Goal: Navigation & Orientation: Find specific page/section

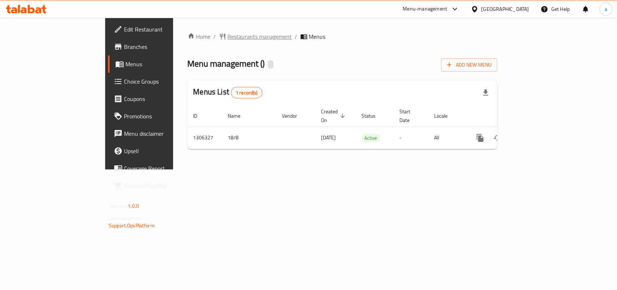
click at [228, 36] on span "Restaurants management" at bounding box center [260, 36] width 64 height 9
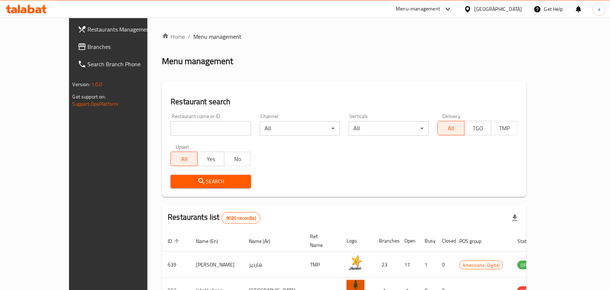
click at [88, 46] on span "Branches" at bounding box center [126, 46] width 77 height 9
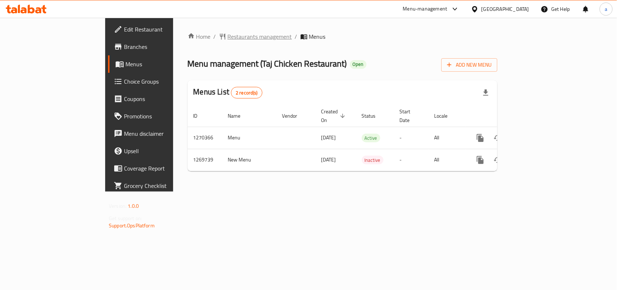
click at [228, 38] on span "Restaurants management" at bounding box center [260, 36] width 64 height 9
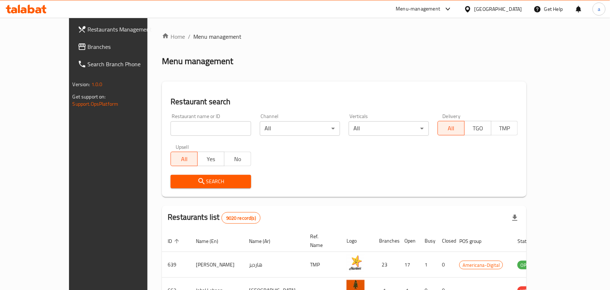
click at [72, 54] on link "Branches" at bounding box center [121, 46] width 99 height 17
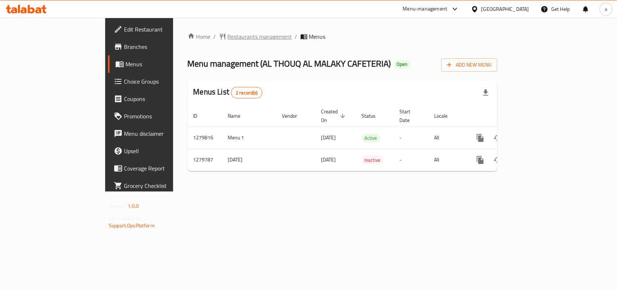
click at [228, 37] on span "Restaurants management" at bounding box center [260, 36] width 64 height 9
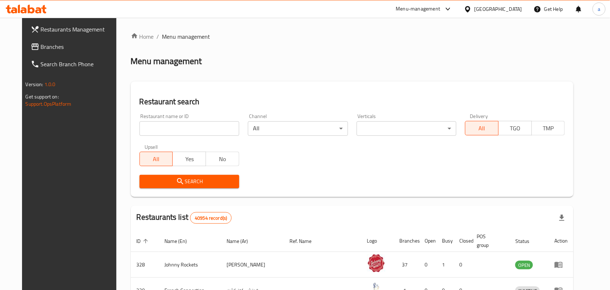
click at [41, 42] on span "Branches" at bounding box center [79, 46] width 77 height 9
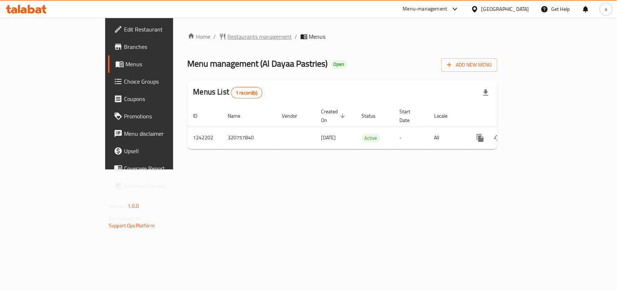
click at [228, 37] on span "Restaurants management" at bounding box center [260, 36] width 64 height 9
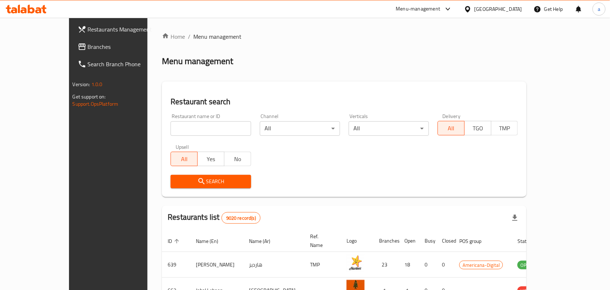
click at [88, 46] on span "Branches" at bounding box center [126, 46] width 77 height 9
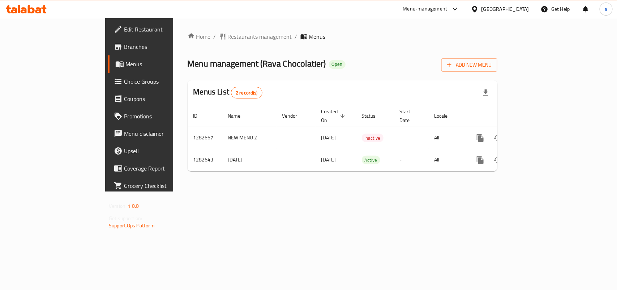
click at [181, 29] on div "Home / Restaurants management / Menus Menu management ( Rava Chocolatier ) Open…" at bounding box center [342, 105] width 339 height 174
click at [228, 39] on span "Restaurants management" at bounding box center [260, 36] width 64 height 9
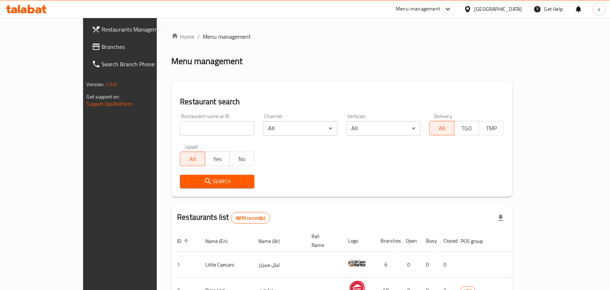
click at [102, 48] on span "Branches" at bounding box center [140, 46] width 77 height 9
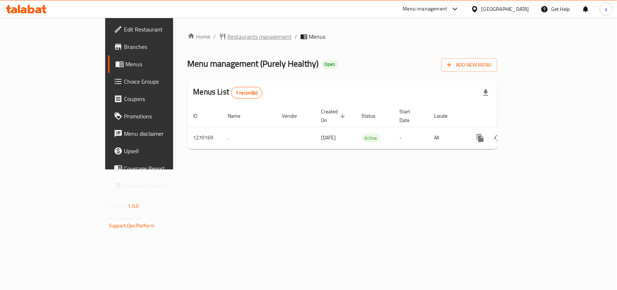
click at [228, 35] on span "Restaurants management" at bounding box center [260, 36] width 64 height 9
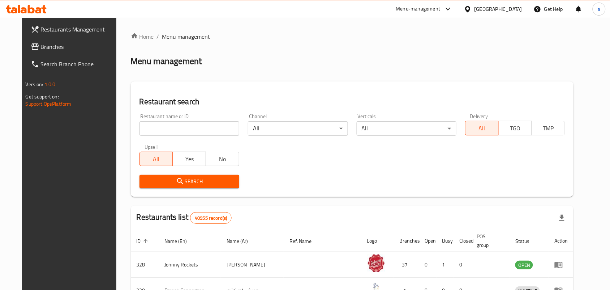
click at [41, 44] on span "Branches" at bounding box center [79, 46] width 77 height 9
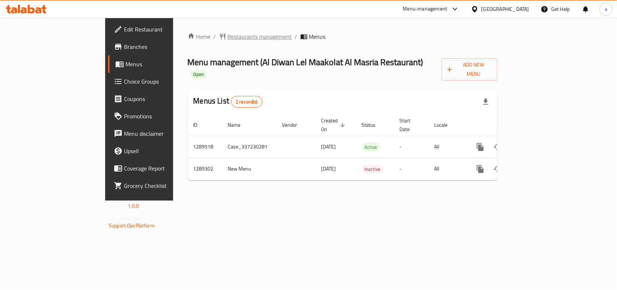
click at [228, 38] on span "Restaurants management" at bounding box center [260, 36] width 64 height 9
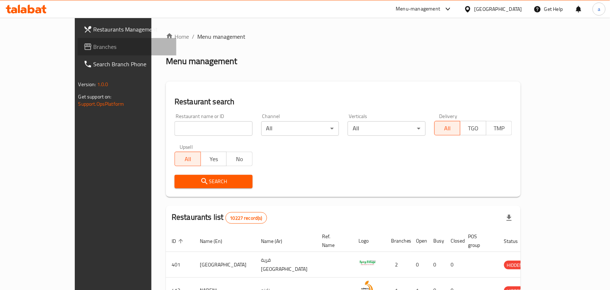
click at [94, 49] on span "Branches" at bounding box center [132, 46] width 77 height 9
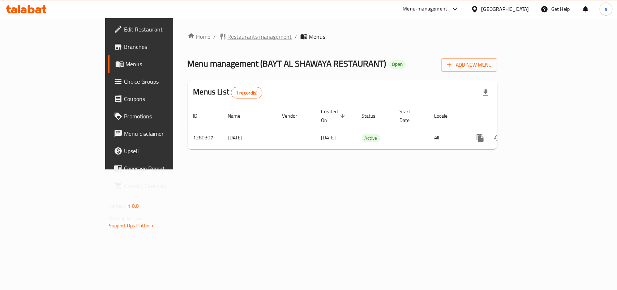
click at [228, 35] on span "Restaurants management" at bounding box center [260, 36] width 64 height 9
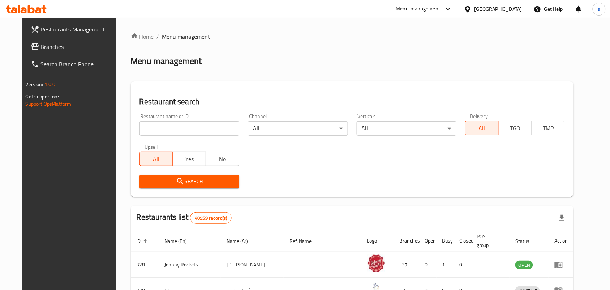
click at [33, 53] on link "Branches" at bounding box center [74, 46] width 99 height 17
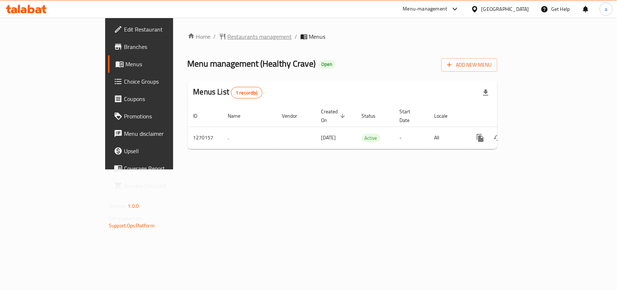
click at [228, 39] on span "Restaurants management" at bounding box center [260, 36] width 64 height 9
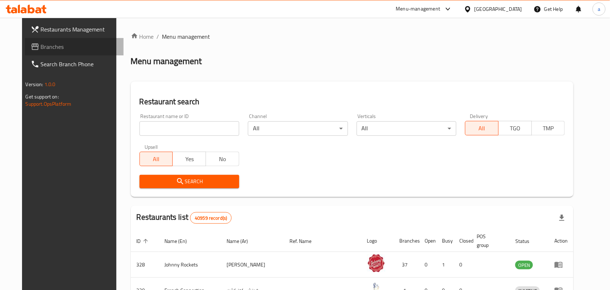
drag, startPoint x: 61, startPoint y: 47, endPoint x: 37, endPoint y: 58, distance: 25.7
click at [61, 47] on span "Branches" at bounding box center [79, 46] width 77 height 9
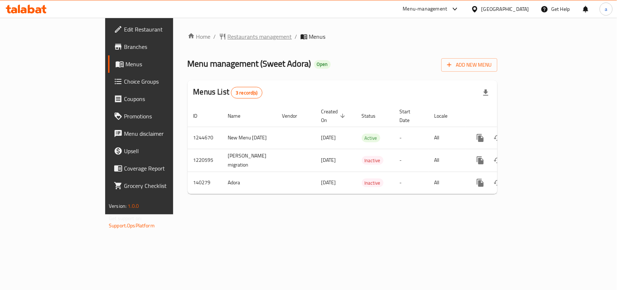
click at [228, 37] on span "Restaurants management" at bounding box center [260, 36] width 64 height 9
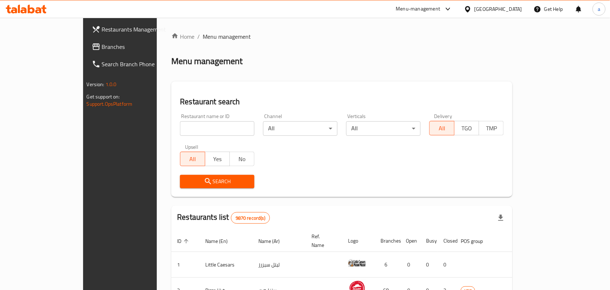
click at [86, 39] on link "Branches" at bounding box center [135, 46] width 99 height 17
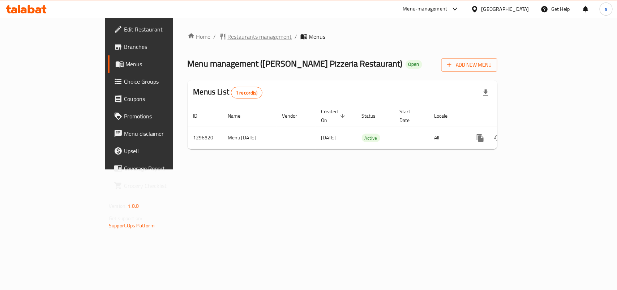
click at [228, 36] on span "Restaurants management" at bounding box center [260, 36] width 64 height 9
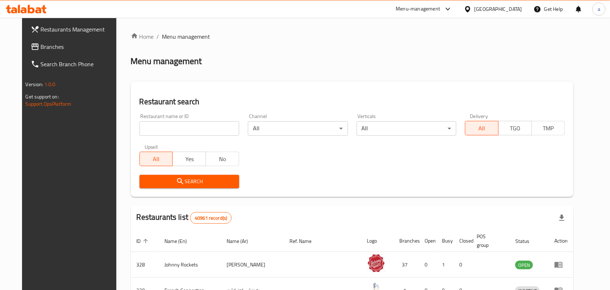
click at [41, 44] on span "Branches" at bounding box center [79, 46] width 77 height 9
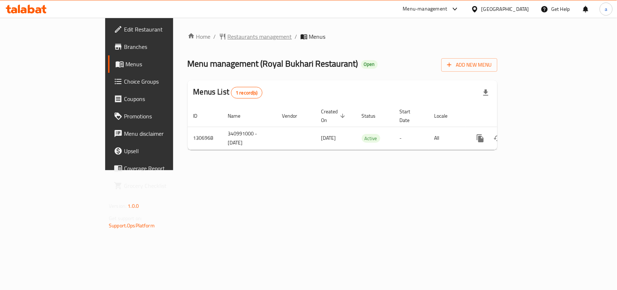
click at [228, 37] on span "Restaurants management" at bounding box center [260, 36] width 64 height 9
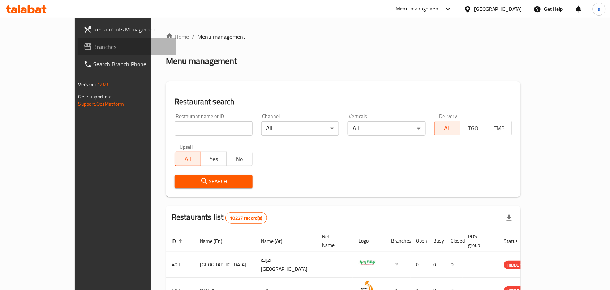
click at [94, 47] on span "Branches" at bounding box center [132, 46] width 77 height 9
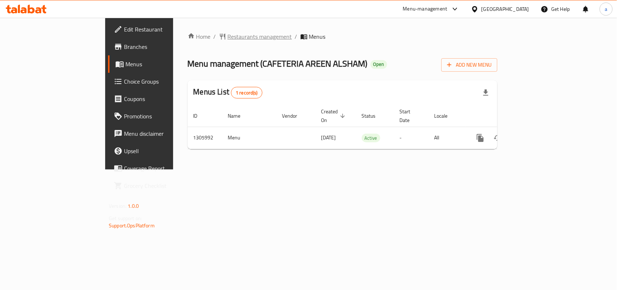
click at [228, 35] on span "Restaurants management" at bounding box center [260, 36] width 64 height 9
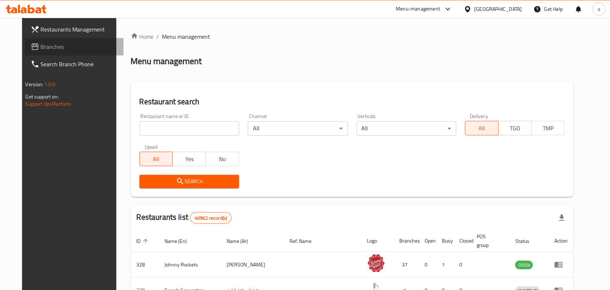
click at [55, 46] on span "Branches" at bounding box center [79, 46] width 77 height 9
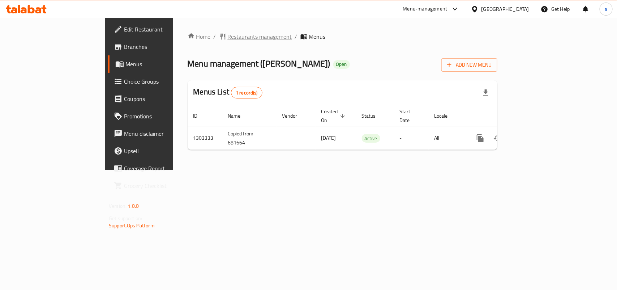
click at [228, 36] on span "Restaurants management" at bounding box center [260, 36] width 64 height 9
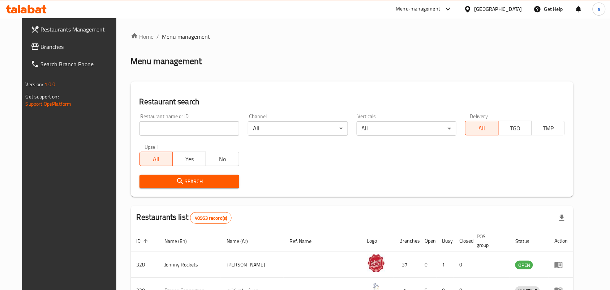
click at [42, 47] on span "Branches" at bounding box center [79, 46] width 77 height 9
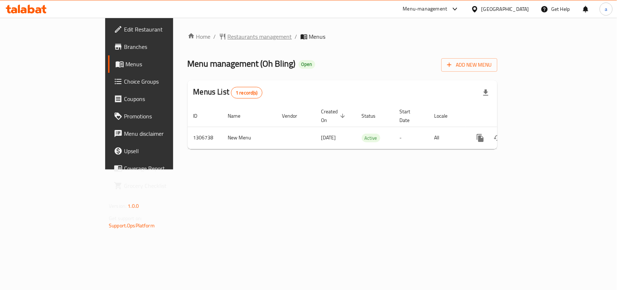
click at [228, 32] on span "Restaurants management" at bounding box center [260, 36] width 64 height 9
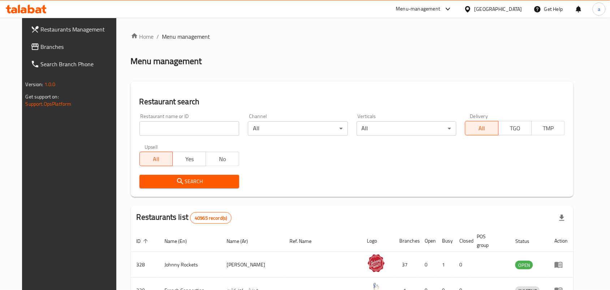
click at [52, 44] on span "Branches" at bounding box center [79, 46] width 77 height 9
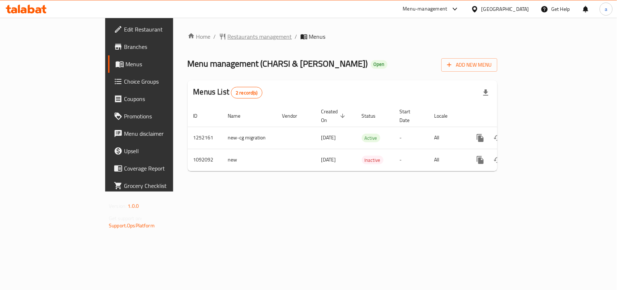
click at [228, 32] on span "Restaurants management" at bounding box center [260, 36] width 64 height 9
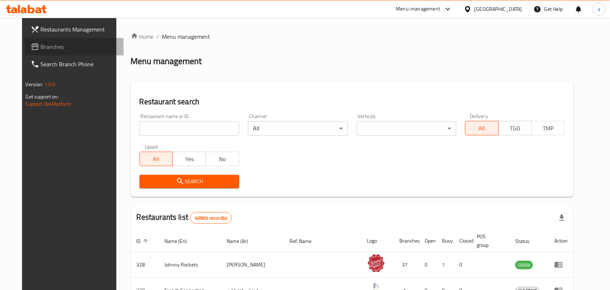
click at [45, 46] on span "Branches" at bounding box center [79, 46] width 77 height 9
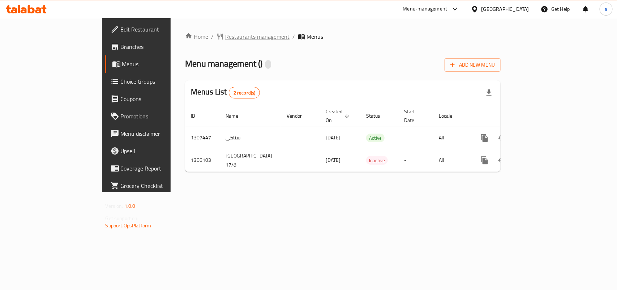
click at [225, 34] on span "Restaurants management" at bounding box center [257, 36] width 64 height 9
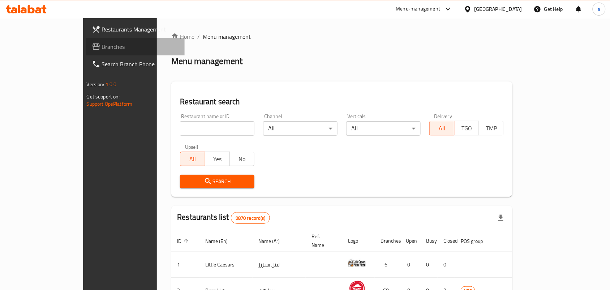
click at [102, 44] on span "Branches" at bounding box center [140, 46] width 77 height 9
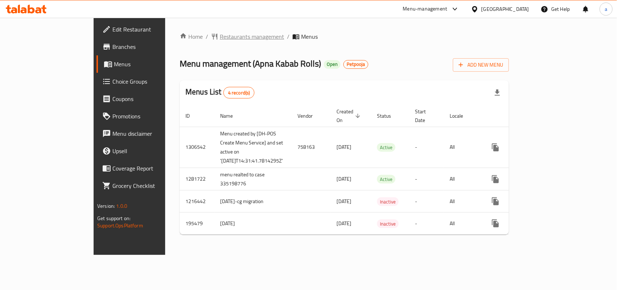
click at [220, 32] on span "Restaurants management" at bounding box center [252, 36] width 64 height 9
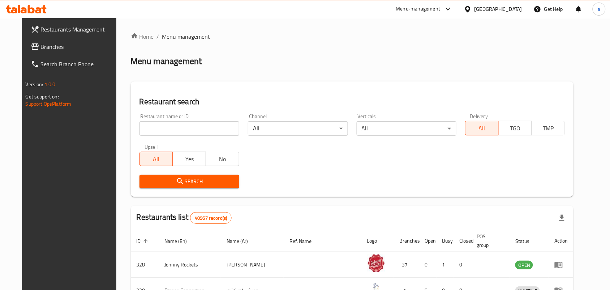
click at [169, 127] on input "search" at bounding box center [190, 128] width 100 height 14
paste input "621486"
type input "621486"
click button "Search" at bounding box center [190, 181] width 100 height 13
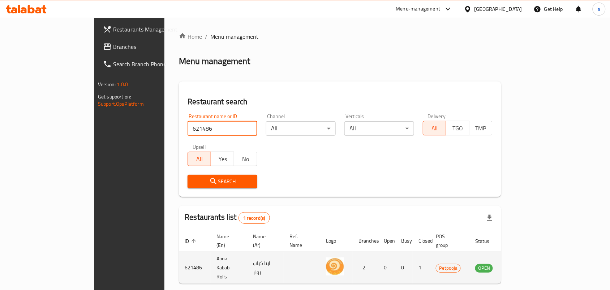
click at [522, 265] on icon "enhanced table" at bounding box center [518, 268] width 8 height 6
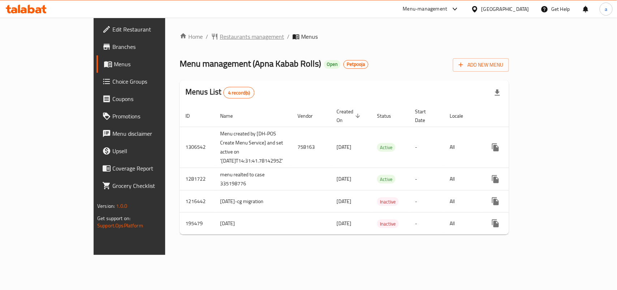
click at [220, 37] on span "Restaurants management" at bounding box center [252, 36] width 64 height 9
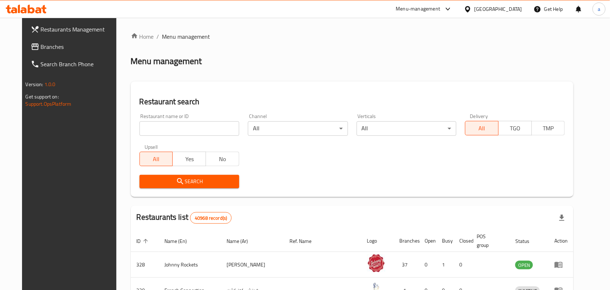
drag, startPoint x: 56, startPoint y: 50, endPoint x: 49, endPoint y: 60, distance: 12.4
click at [56, 50] on span "Branches" at bounding box center [79, 46] width 77 height 9
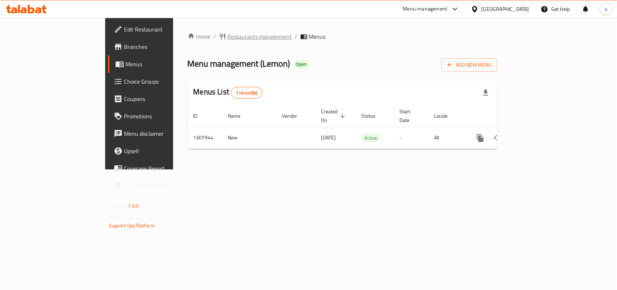
click at [228, 39] on span "Restaurants management" at bounding box center [260, 36] width 64 height 9
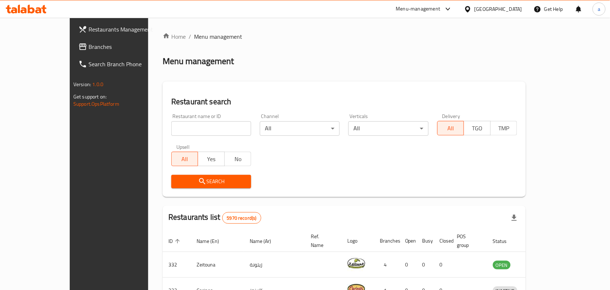
click at [89, 44] on span "Branches" at bounding box center [127, 46] width 77 height 9
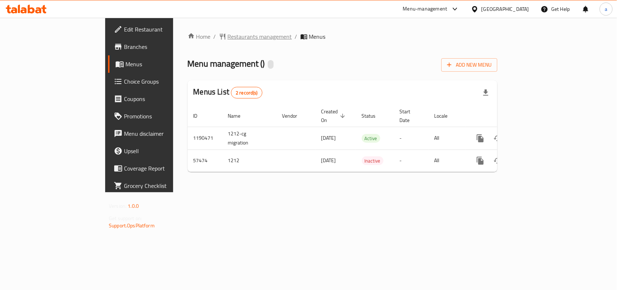
click at [228, 37] on span "Restaurants management" at bounding box center [260, 36] width 64 height 9
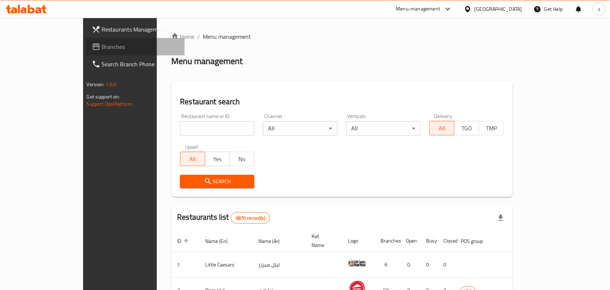
click at [102, 49] on span "Branches" at bounding box center [140, 46] width 77 height 9
